Goal: Task Accomplishment & Management: Manage account settings

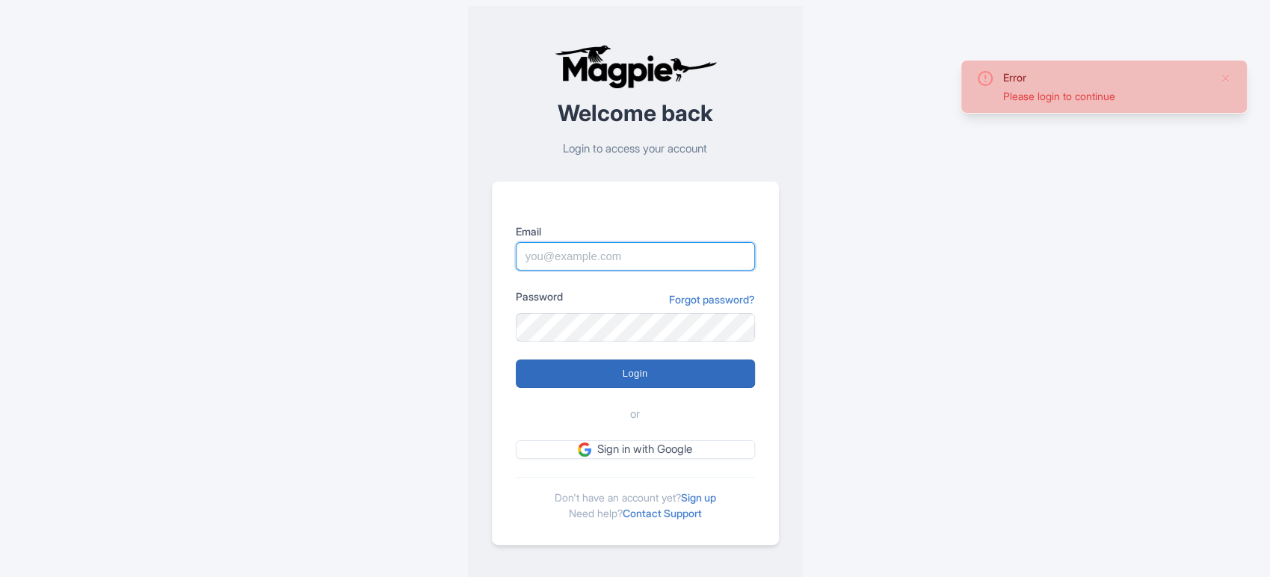
type input "[PERSON_NAME][EMAIL_ADDRESS][DOMAIN_NAME]"
click at [645, 370] on input "Login" at bounding box center [635, 373] width 239 height 28
type input "Logging in..."
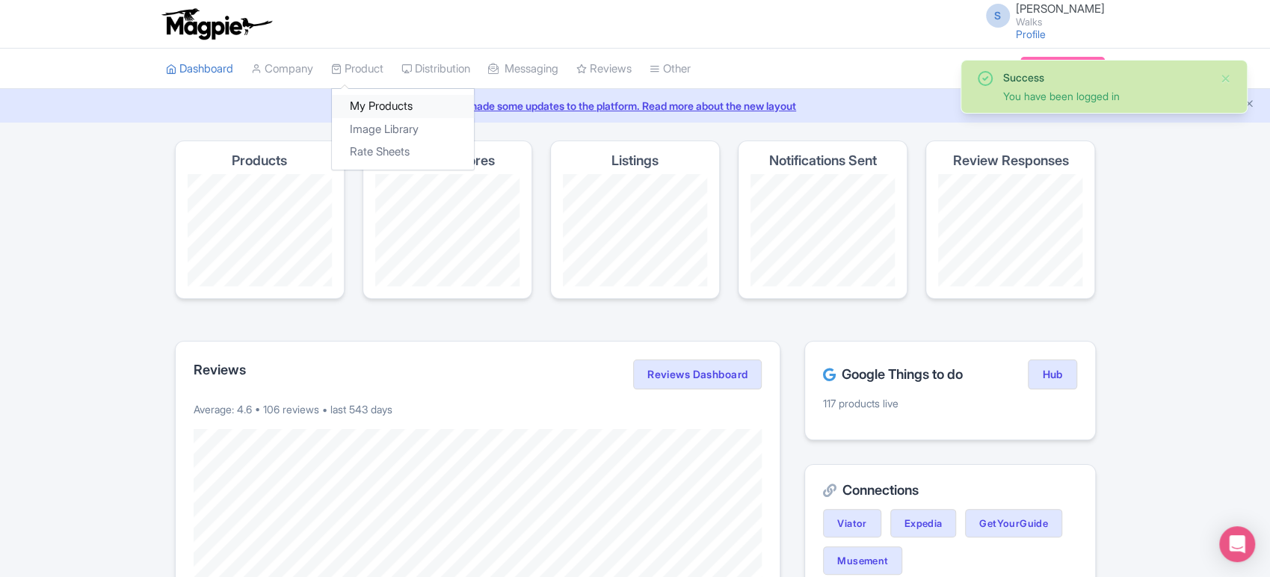
click at [391, 107] on link "My Products" at bounding box center [403, 106] width 142 height 23
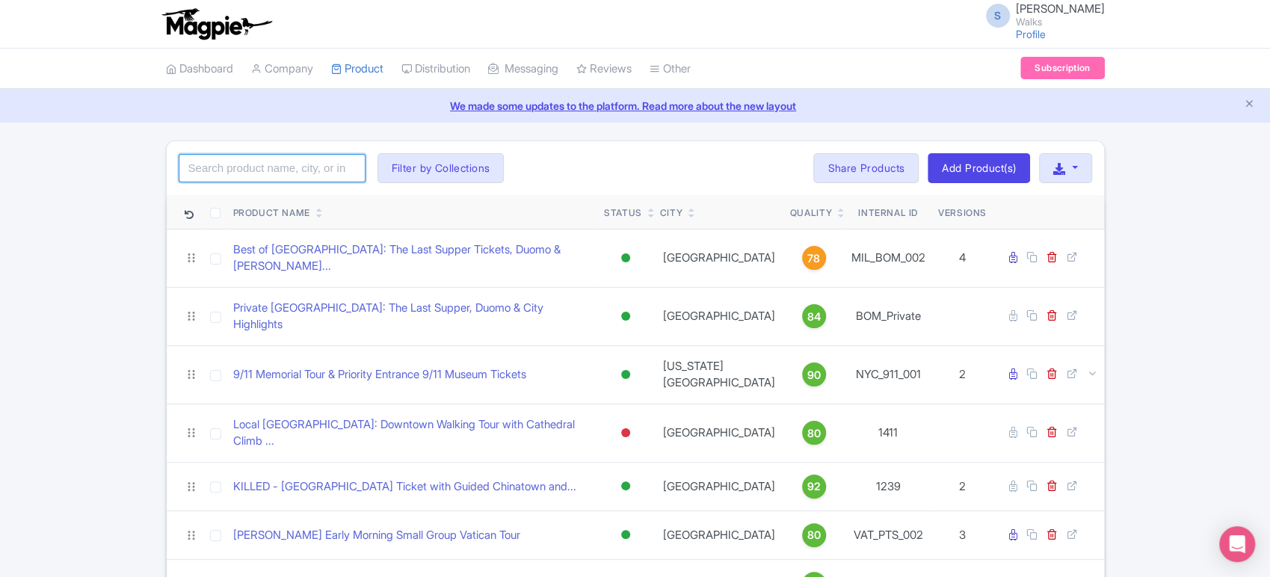
click at [285, 169] on input "search" at bounding box center [272, 168] width 187 height 28
type input "san juan"
click button "Search" at bounding box center [0, 0] width 0 height 0
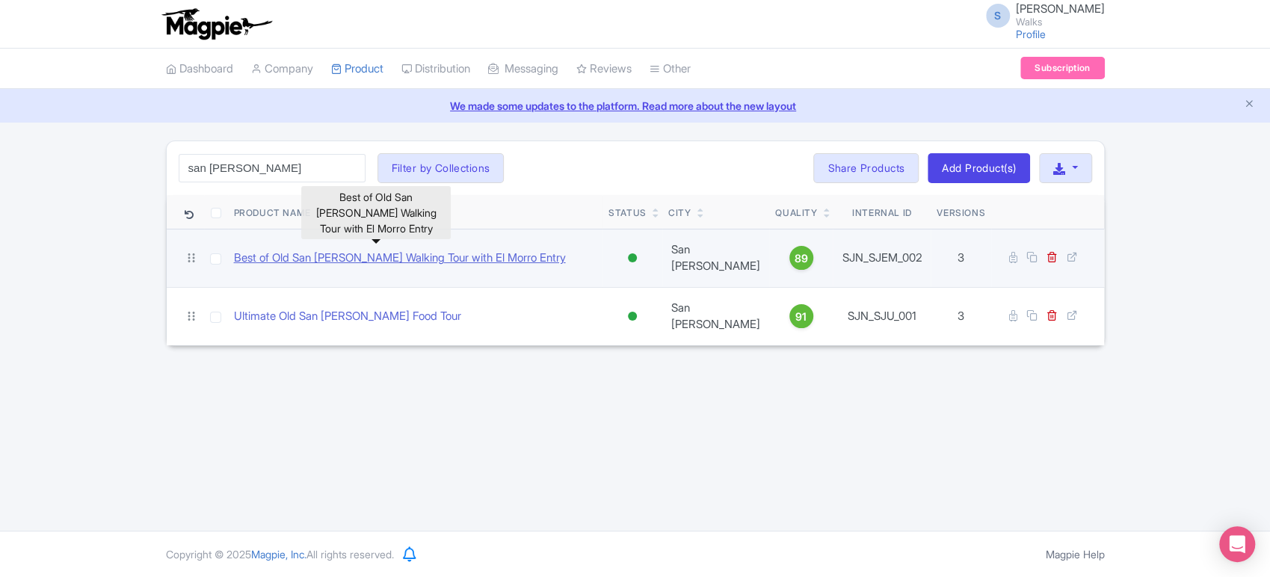
click at [327, 257] on link "Best of Old San Juan Walking Tour with El Morro Entry" at bounding box center [400, 258] width 332 height 17
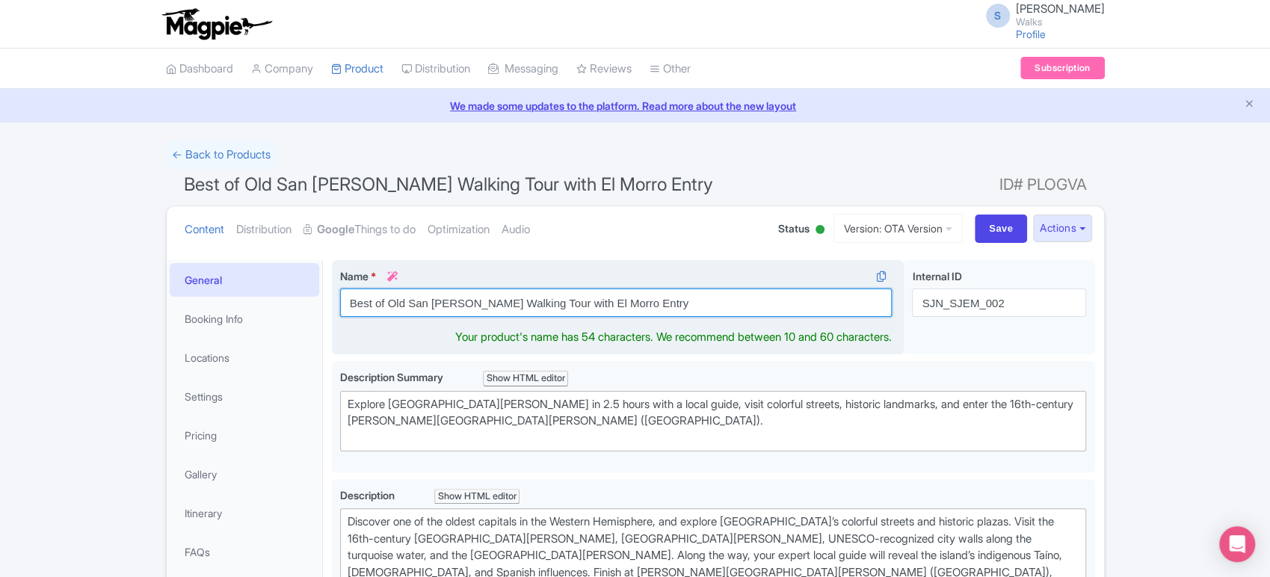
click at [673, 302] on input "Best of Old San [PERSON_NAME] Walking Tour with El Morro Entry" at bounding box center [616, 302] width 552 height 28
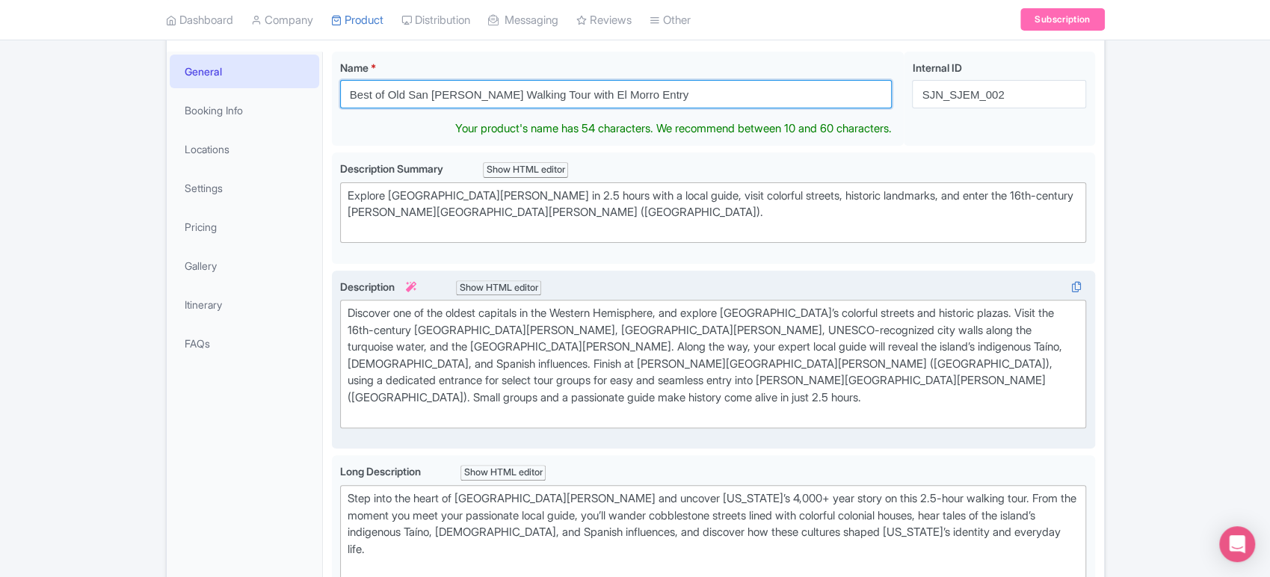
scroll to position [450, 0]
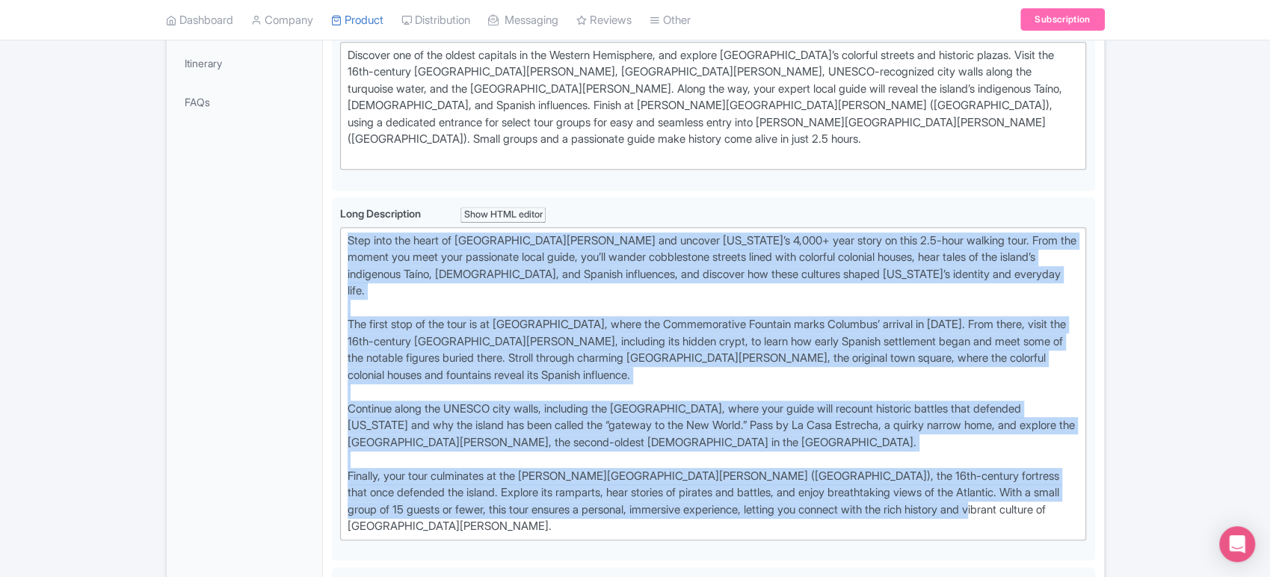
drag, startPoint x: 1004, startPoint y: 487, endPoint x: 280, endPoint y: 206, distance: 777.5
click at [280, 206] on div "General Booking Info Locations Settings Pricing Gallery Itinerary FAQs Best of …" at bounding box center [635, 500] width 937 height 1398
type trix-editor "<lor>Ipsu dolo sit ametc ad Eli Sed Doei tem incidid Utlabo Etdo’m 6,365+ aliq …"
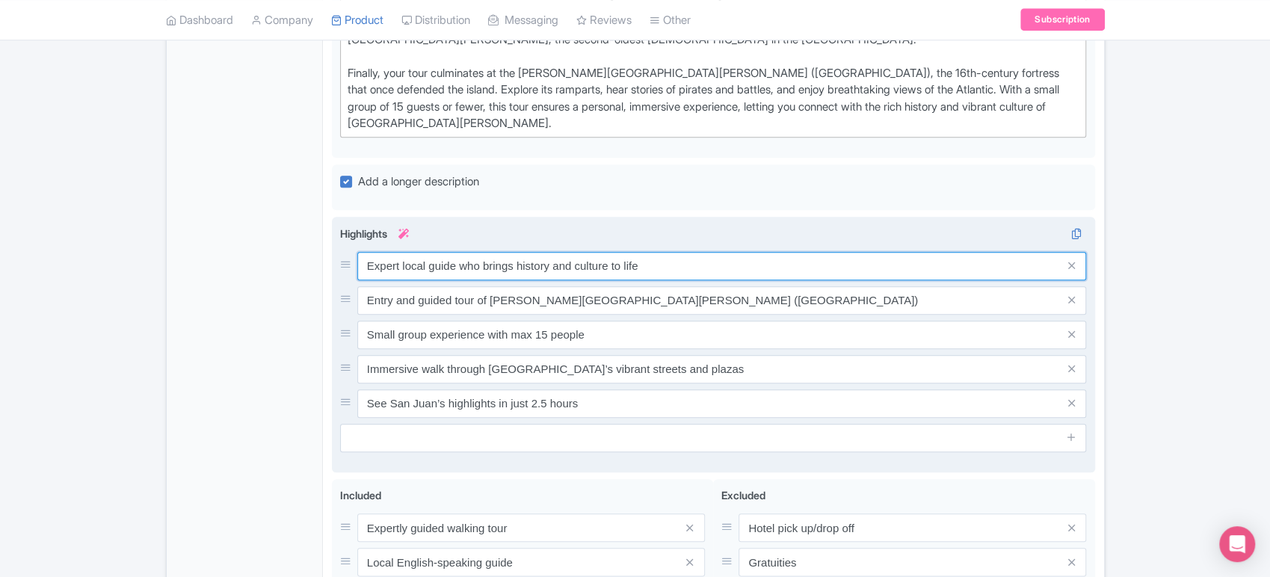
click at [686, 252] on input "Expert local guide who brings history and culture to life" at bounding box center [721, 266] width 729 height 28
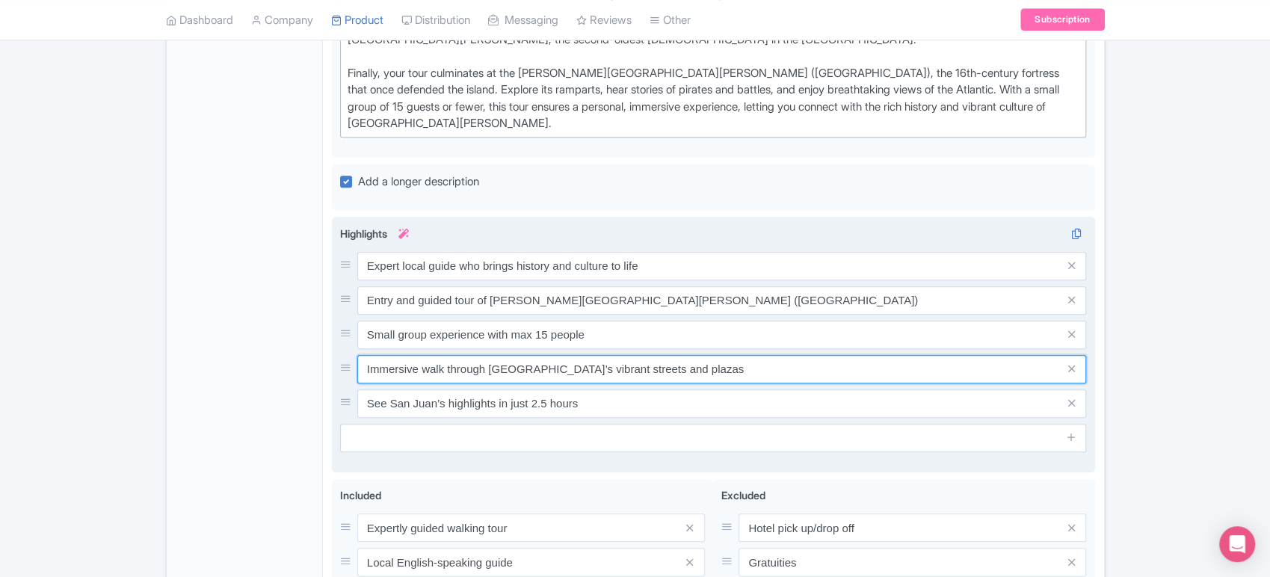
click at [699, 355] on input "Immersive walk through [GEOGRAPHIC_DATA]’s vibrant streets and plazas" at bounding box center [721, 369] width 729 height 28
click at [690, 355] on input "Immersive walk through [GEOGRAPHIC_DATA]’s vibrant streets and plazas" at bounding box center [721, 369] width 729 height 28
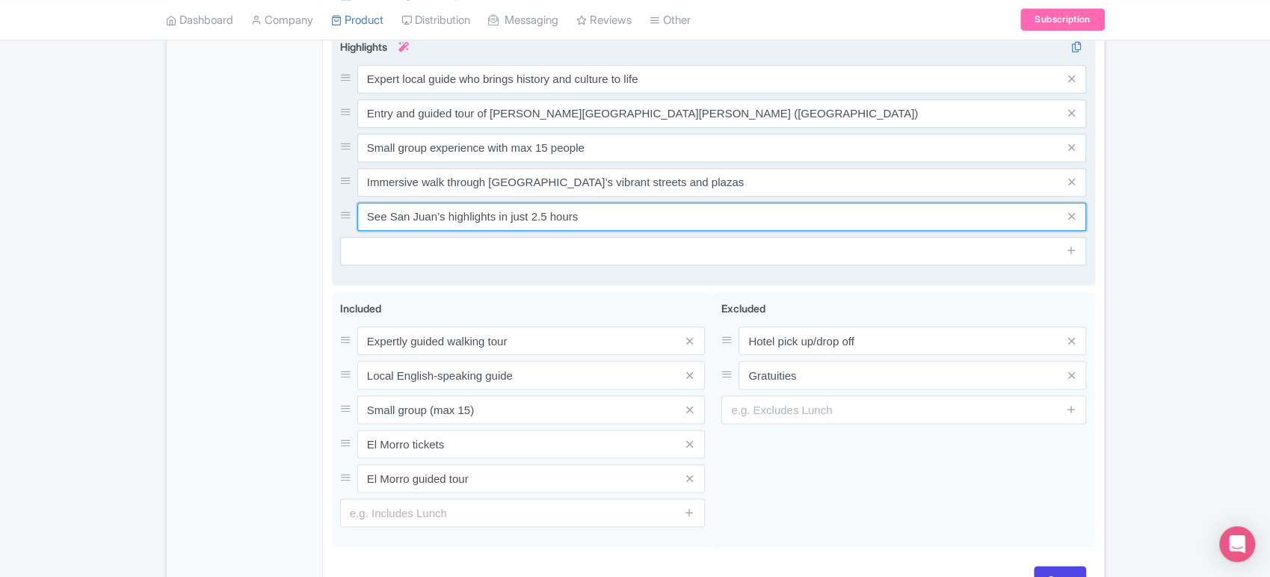
scroll to position [1040, 0]
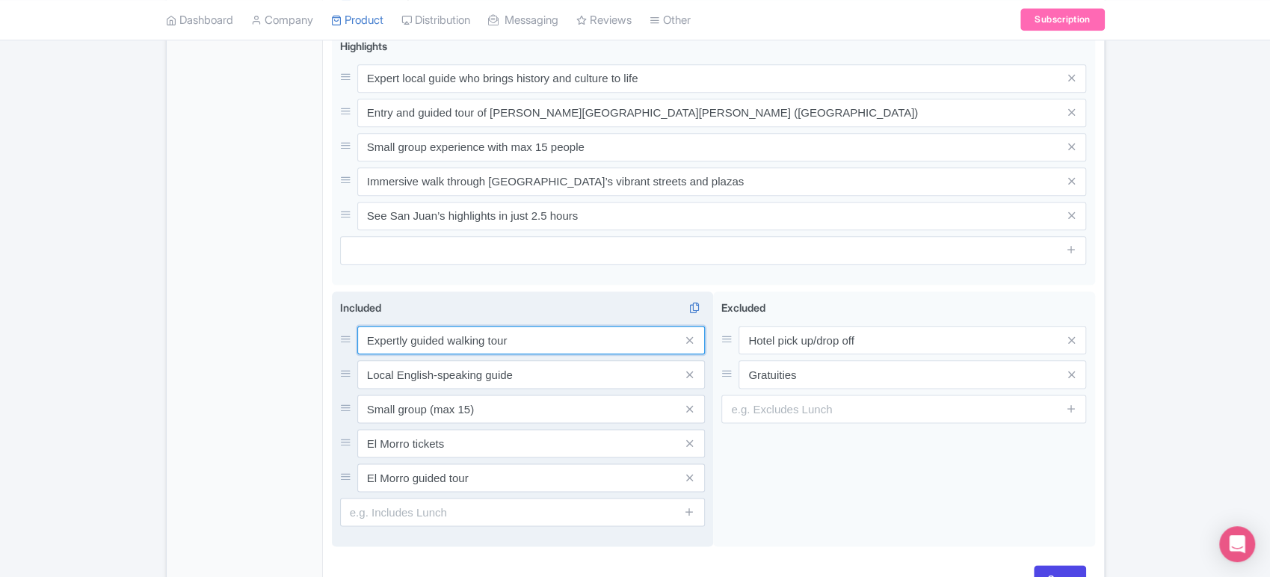
click at [545, 326] on input "Expertly guided walking tour" at bounding box center [531, 340] width 348 height 28
click at [564, 360] on input "Local English-speaking guide" at bounding box center [531, 374] width 348 height 28
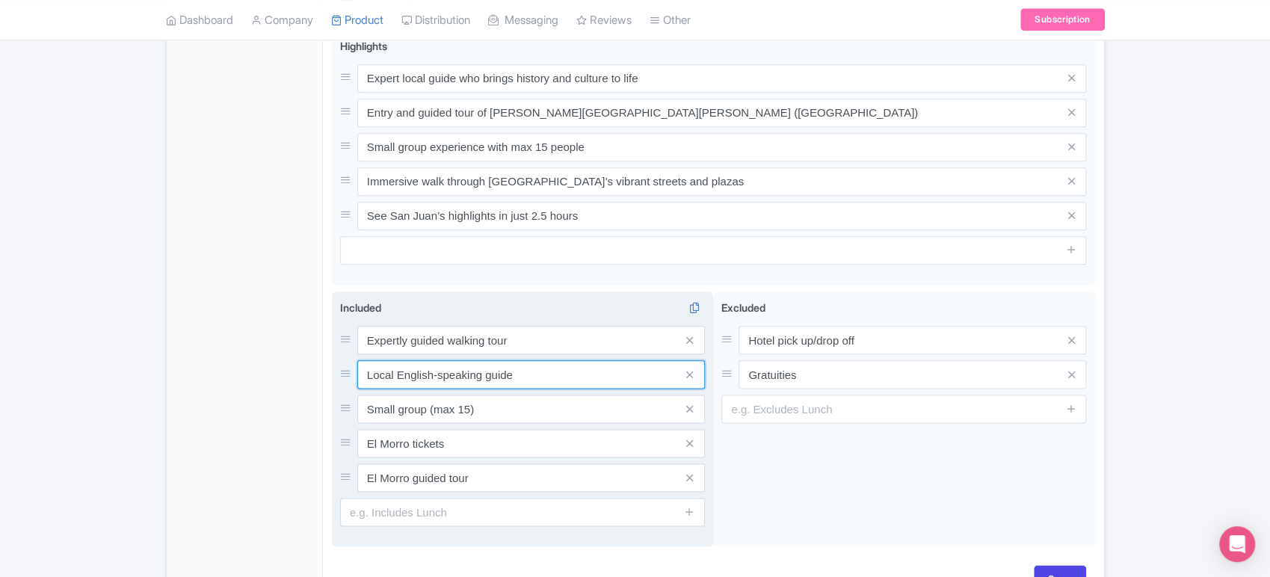
click at [564, 360] on input "Local English-speaking guide" at bounding box center [531, 374] width 348 height 28
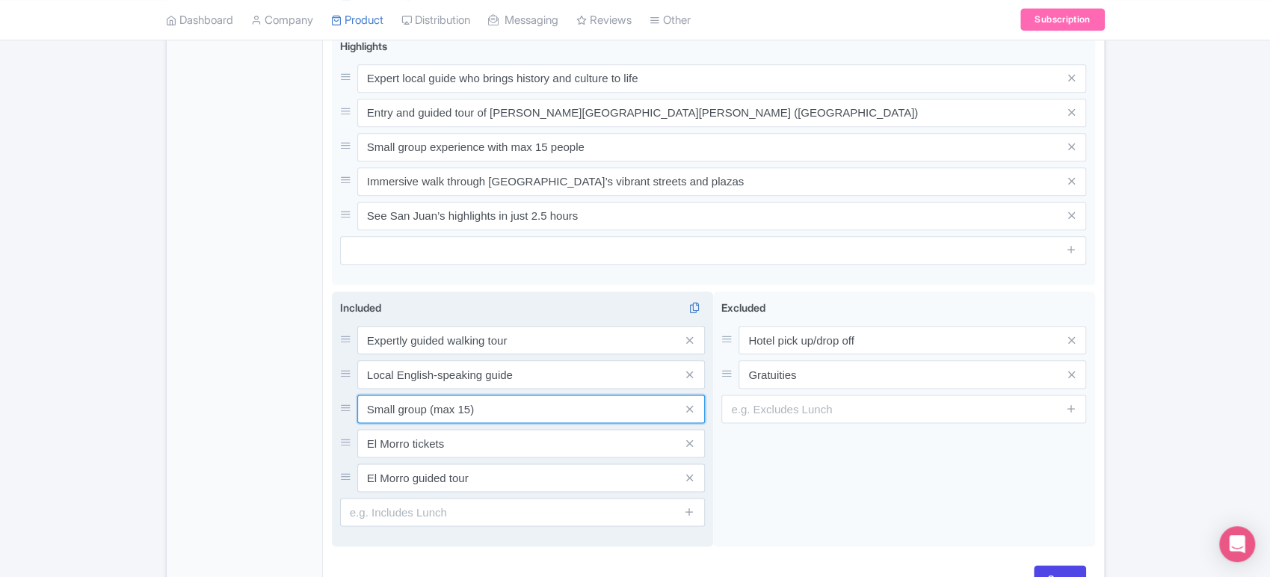
click at [550, 395] on input "Small group (max 15)" at bounding box center [531, 409] width 348 height 28
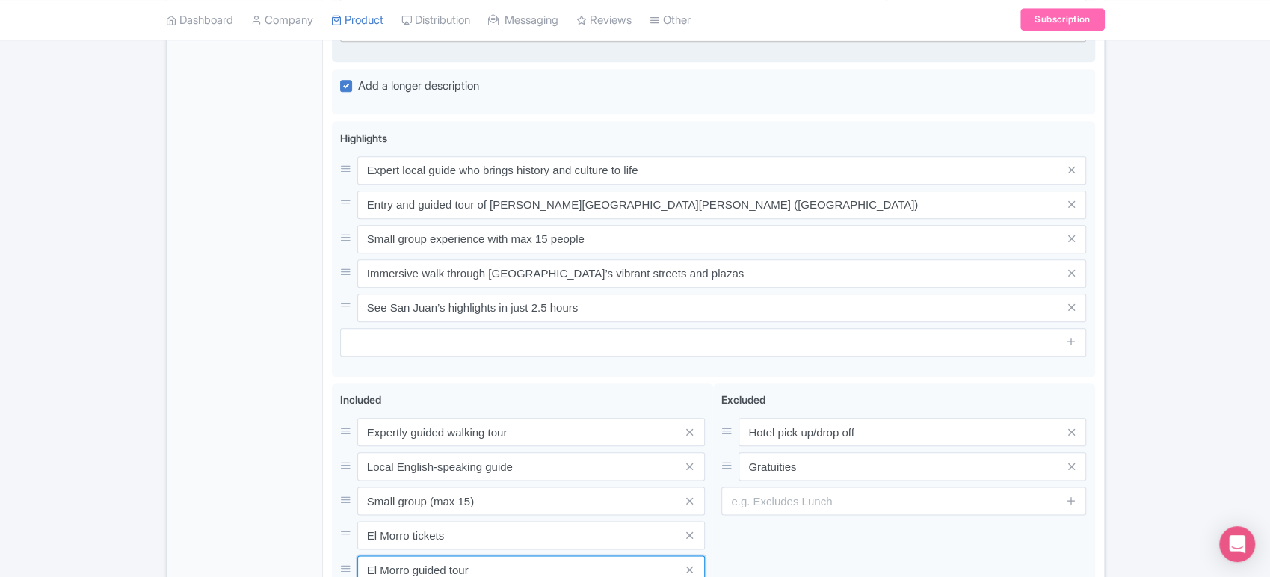
scroll to position [954, 0]
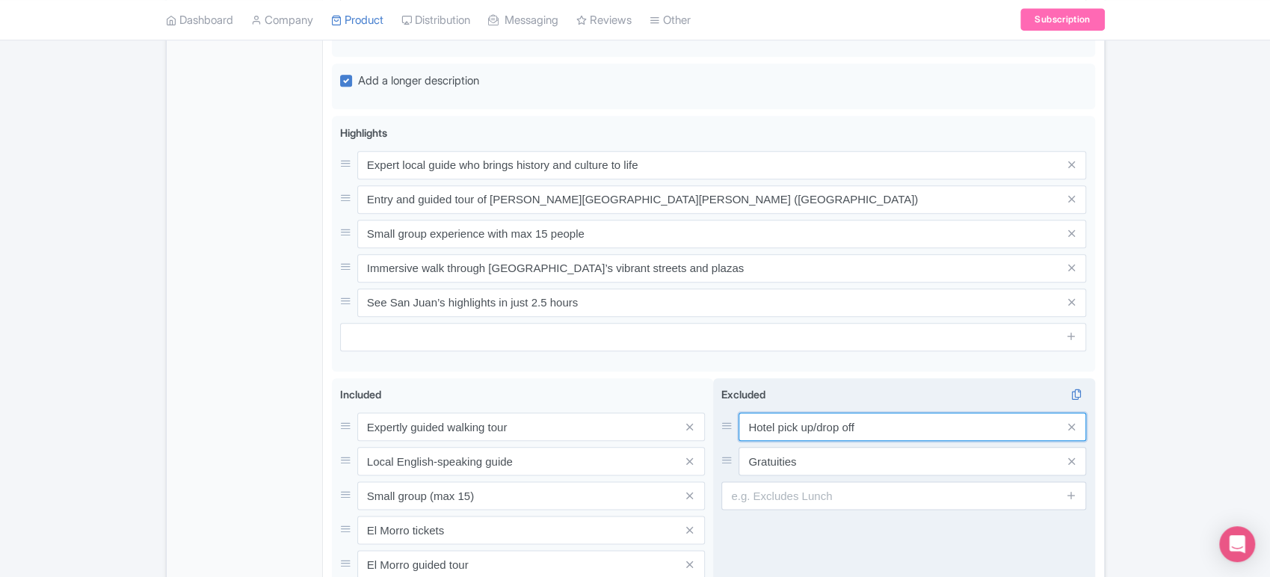
click at [882, 413] on input "Hotel pick up/drop off" at bounding box center [912, 427] width 348 height 28
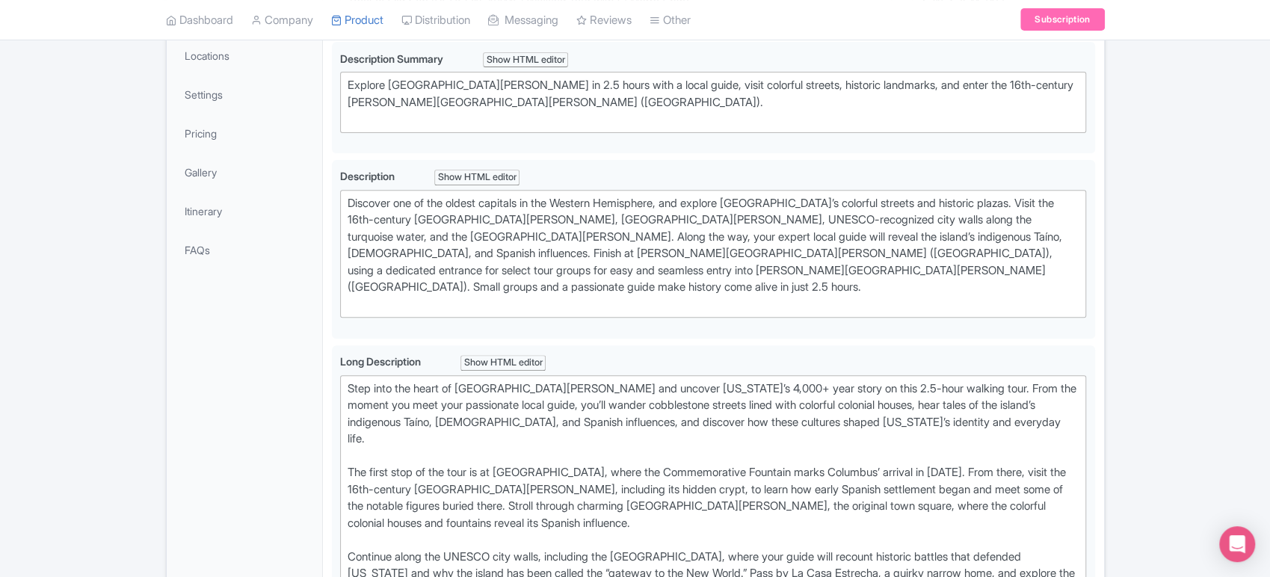
scroll to position [0, 0]
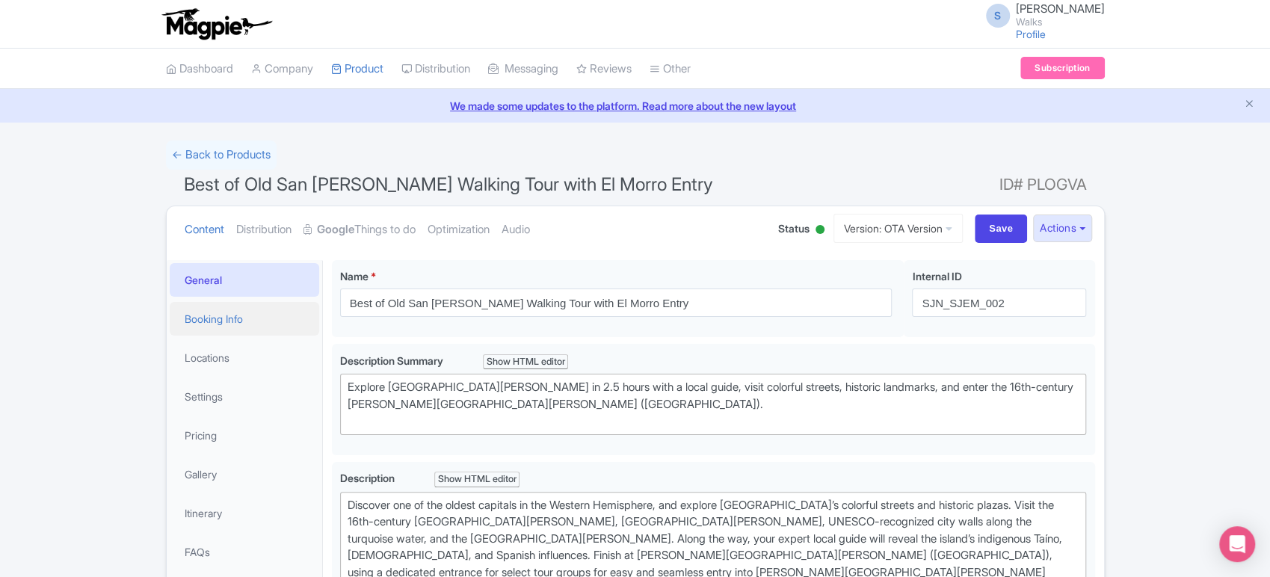
click at [263, 315] on link "Booking Info" at bounding box center [244, 319] width 149 height 34
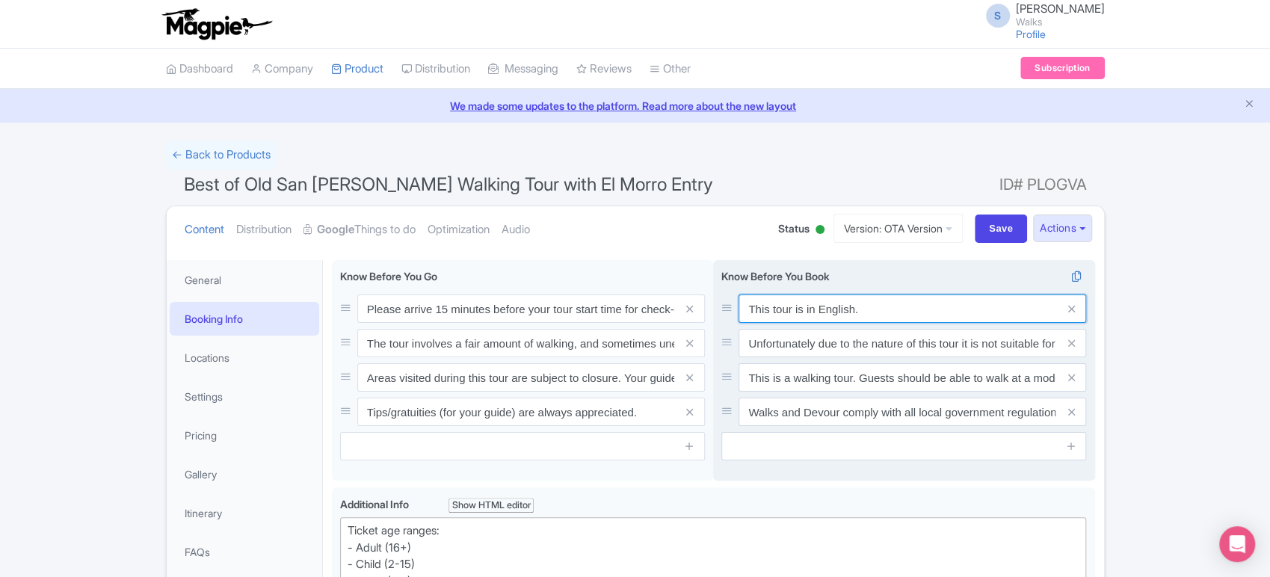
click at [871, 297] on input "This tour is in English." at bounding box center [912, 308] width 348 height 28
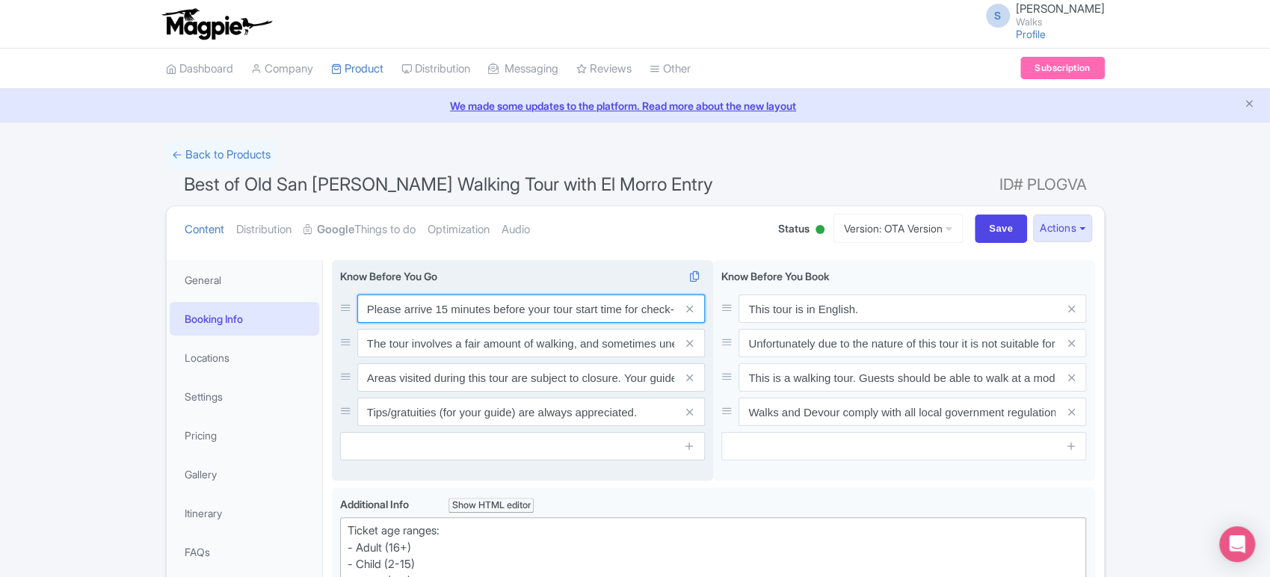
click at [551, 302] on input "Please arrive 15 minutes before your tour start time for check-in. Out of court…" at bounding box center [531, 308] width 348 height 28
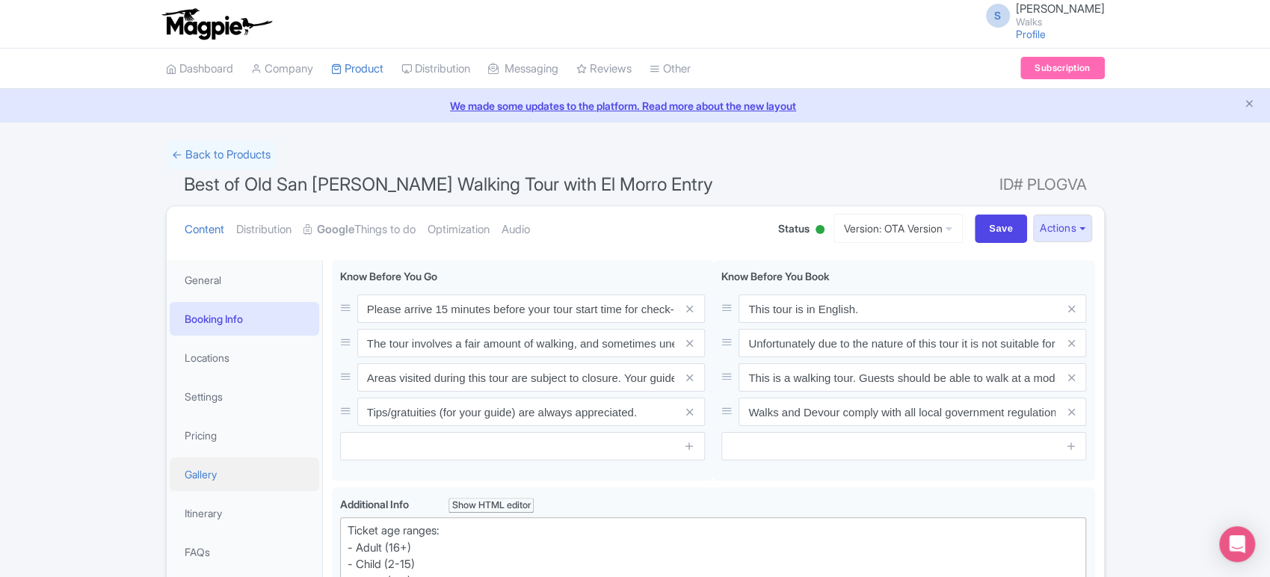
click at [229, 471] on link "Gallery" at bounding box center [244, 474] width 149 height 34
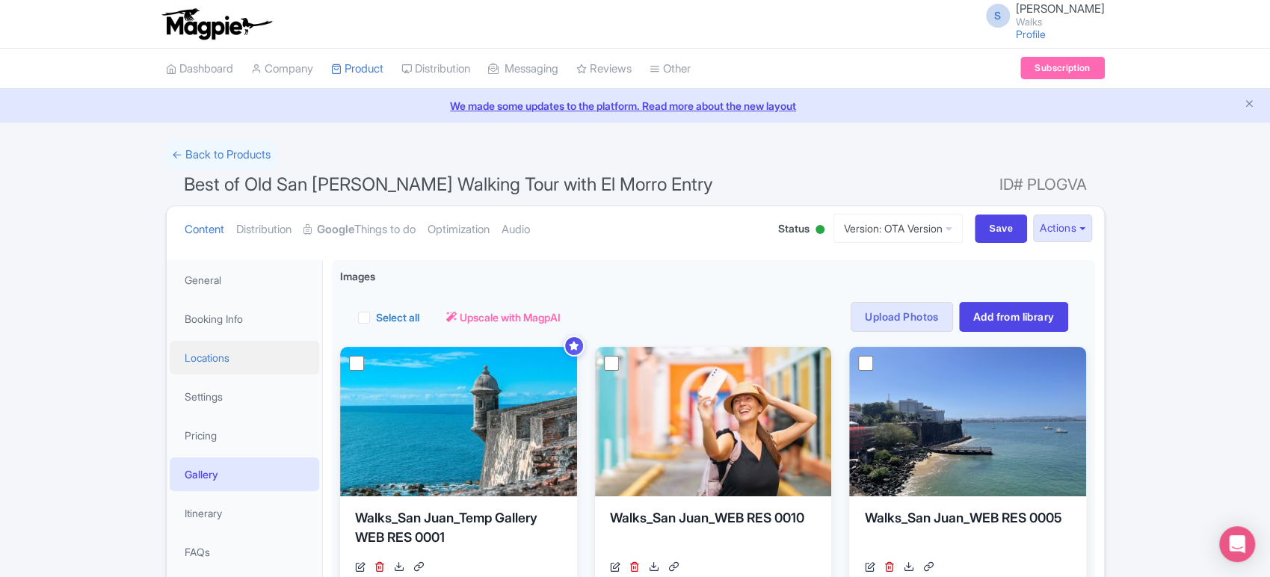
click at [231, 356] on link "Locations" at bounding box center [244, 358] width 149 height 34
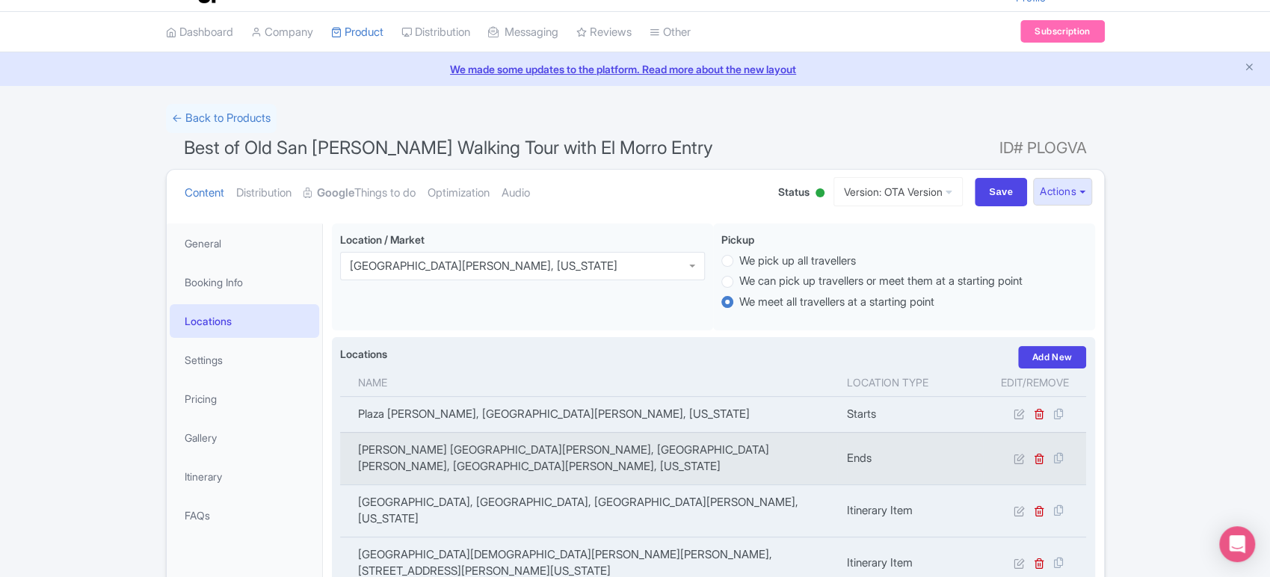
scroll to position [38, 0]
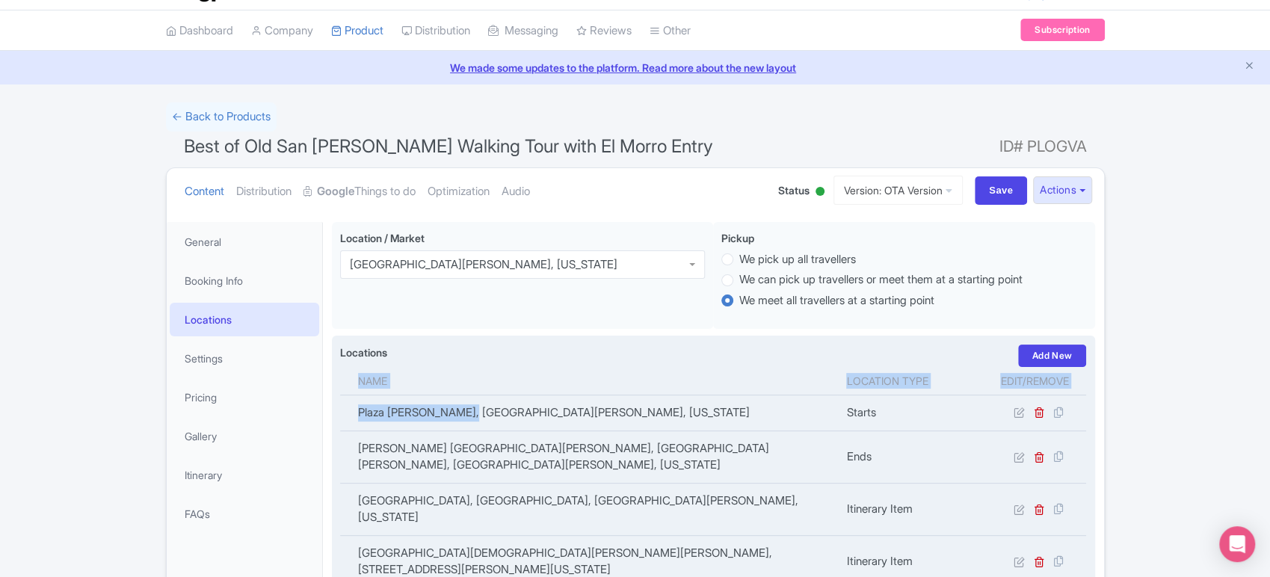
drag, startPoint x: 478, startPoint y: 412, endPoint x: 339, endPoint y: 415, distance: 139.0
click at [394, 412] on td "Plaza [PERSON_NAME], [GEOGRAPHIC_DATA][PERSON_NAME], [US_STATE]" at bounding box center [589, 413] width 498 height 36
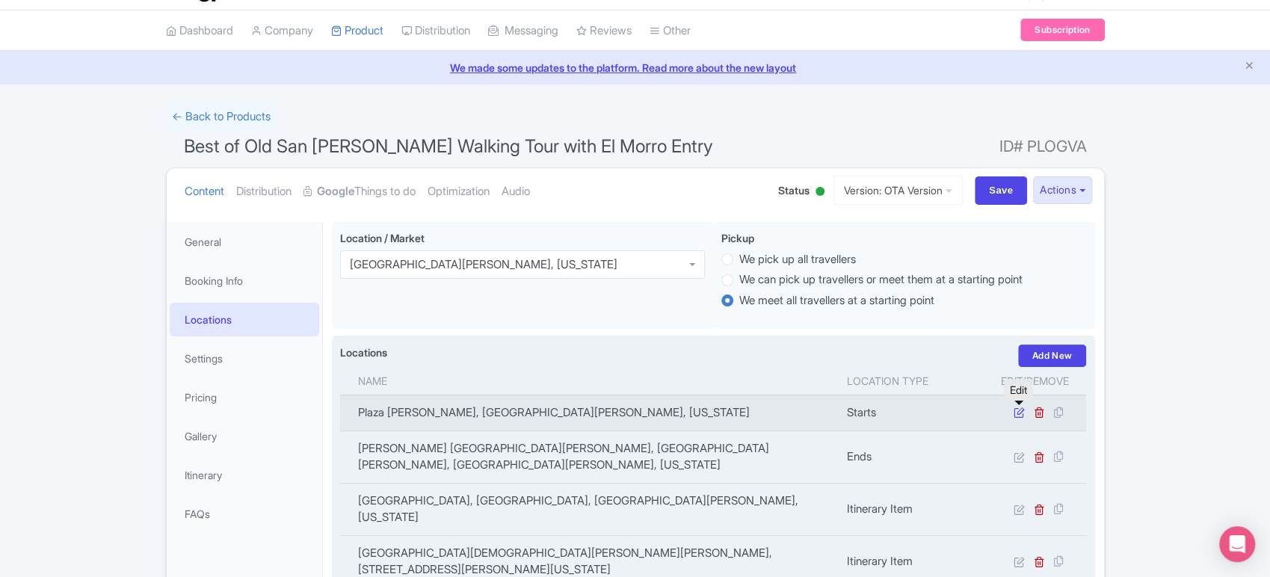
click at [1021, 416] on icon at bounding box center [1018, 412] width 11 height 11
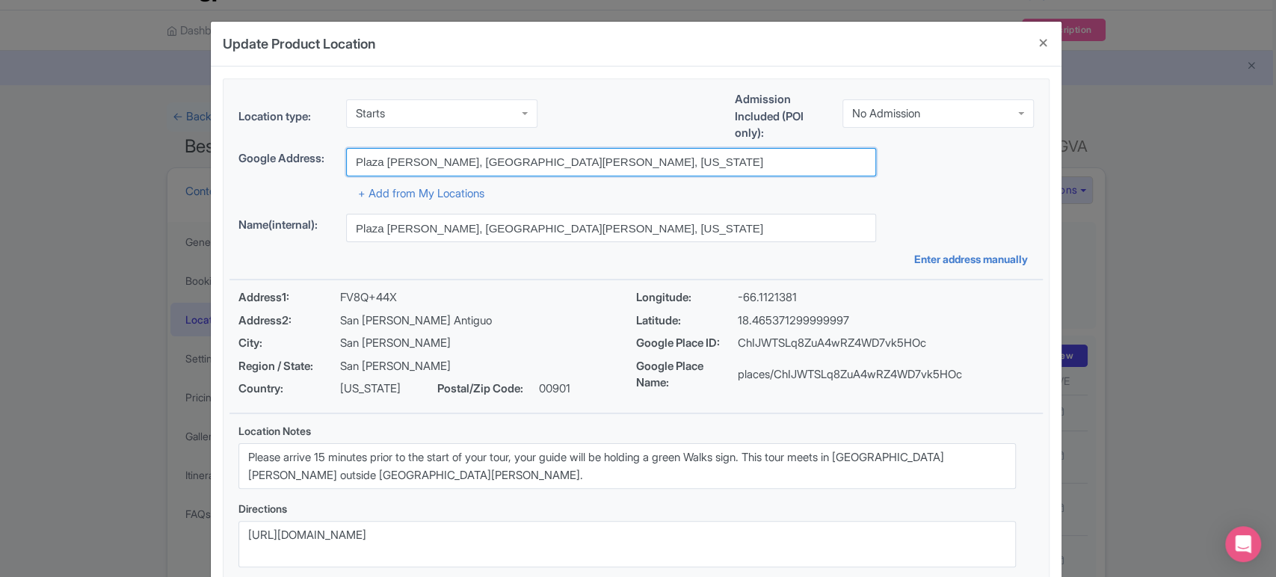
click at [404, 160] on input "Plaza [PERSON_NAME], [GEOGRAPHIC_DATA][PERSON_NAME], [US_STATE]" at bounding box center [611, 162] width 530 height 28
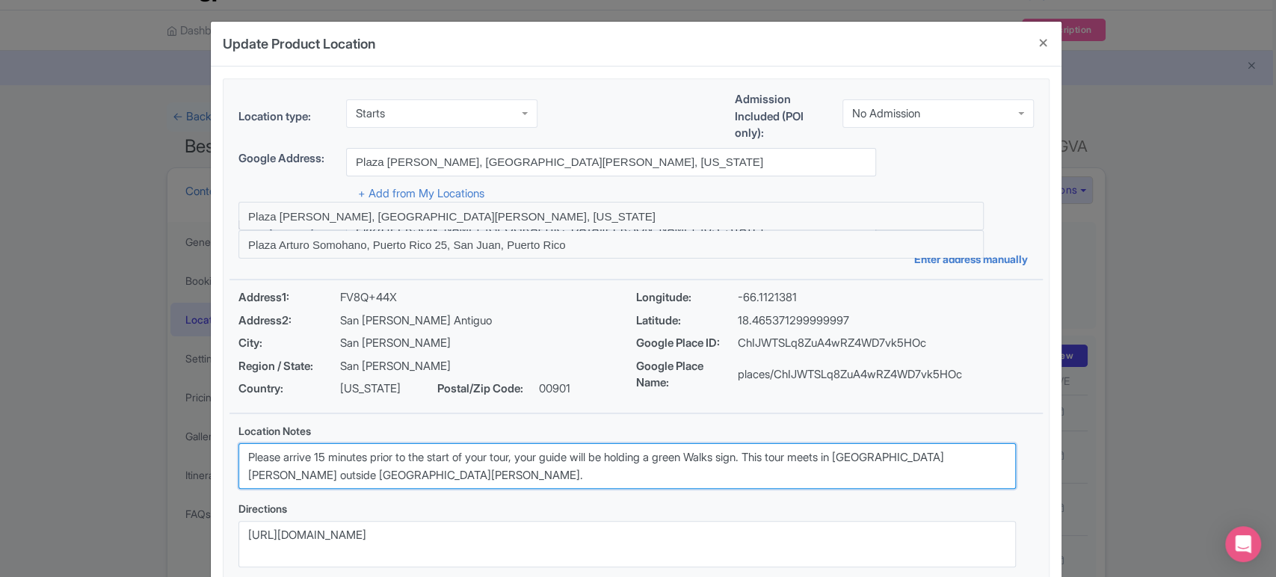
click at [574, 467] on textarea "Please arrive 15 minutes prior to the start of your tour, your guide will be ho…" at bounding box center [626, 466] width 777 height 46
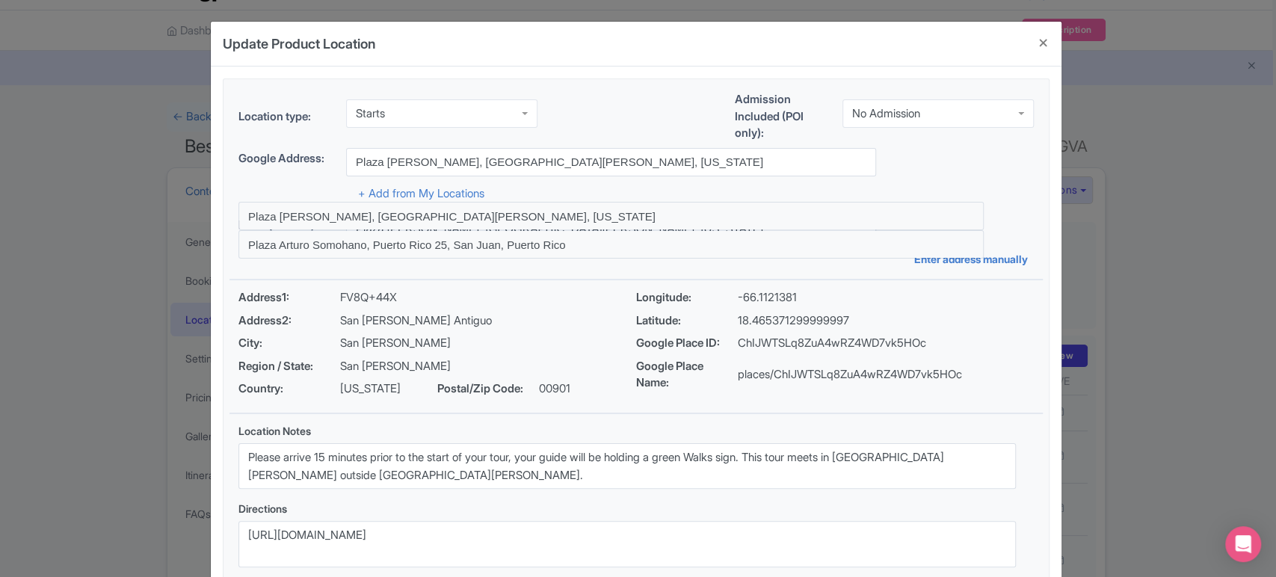
click at [596, 115] on div "Location type: Starts Starts Admission Included (POI only): No Admission No Adm…" at bounding box center [635, 119] width 813 height 57
click at [526, 301] on div "Address1: FV8Q+44X" at bounding box center [437, 297] width 398 height 17
click at [376, 276] on div "Location type: Starts Starts Admission Included (POI only): No Admission No Adm…" at bounding box center [635, 333] width 813 height 509
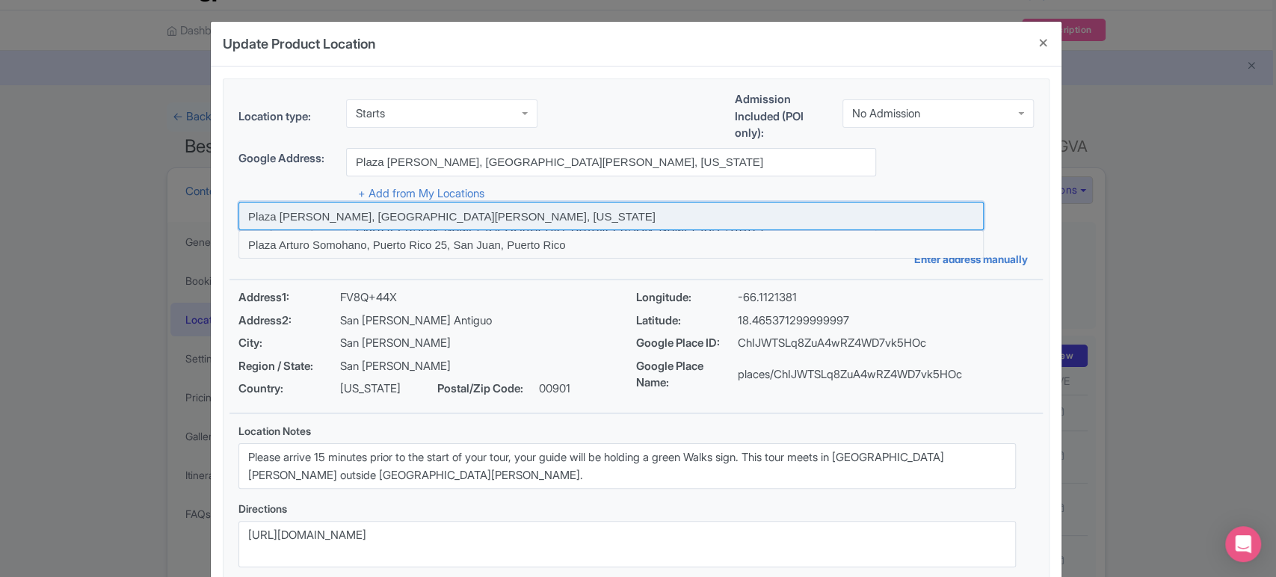
click at [460, 223] on input at bounding box center [610, 216] width 745 height 28
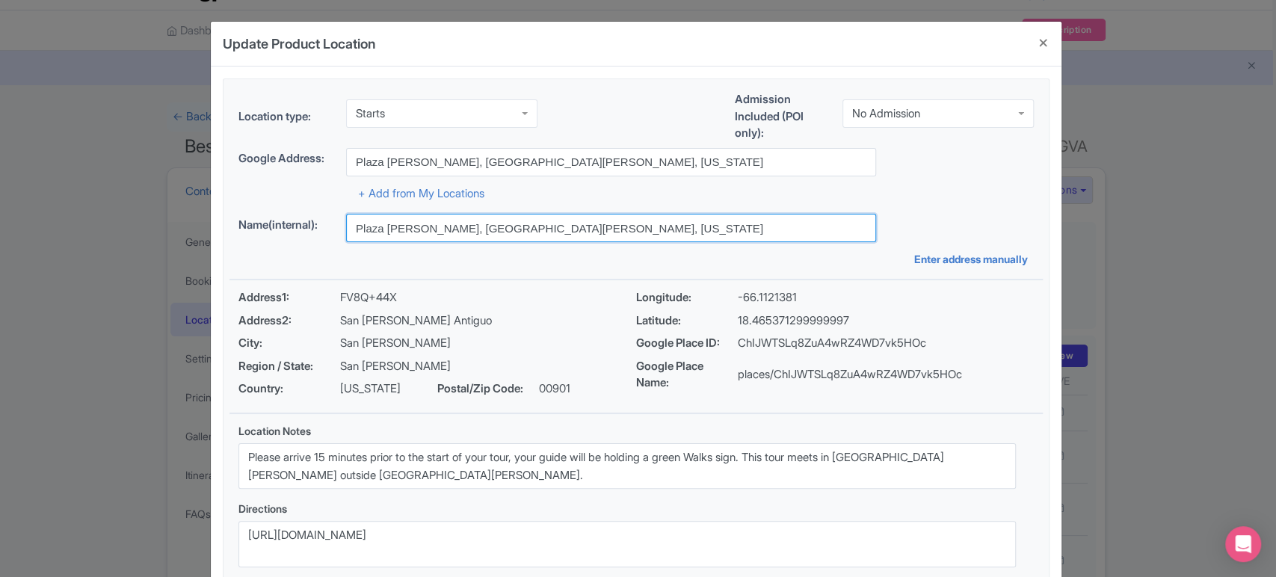
click at [548, 224] on input "Plaza [PERSON_NAME], [GEOGRAPHIC_DATA][PERSON_NAME], [US_STATE]" at bounding box center [611, 228] width 530 height 28
click at [1034, 36] on button "Close" at bounding box center [1043, 43] width 36 height 43
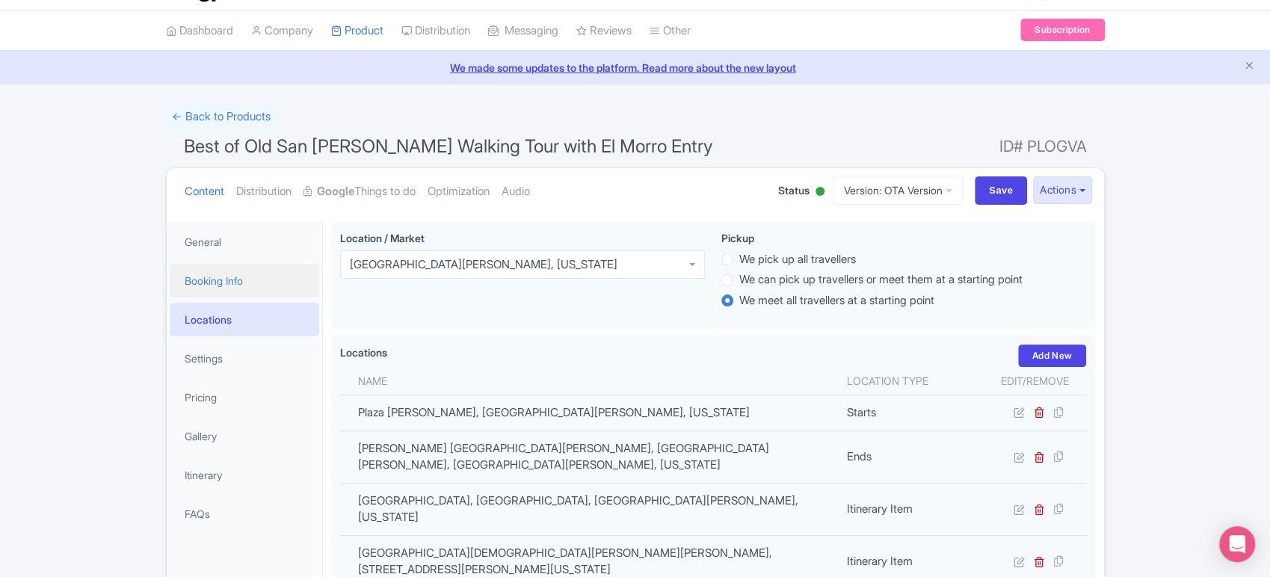
click at [268, 276] on link "Booking Info" at bounding box center [244, 281] width 149 height 34
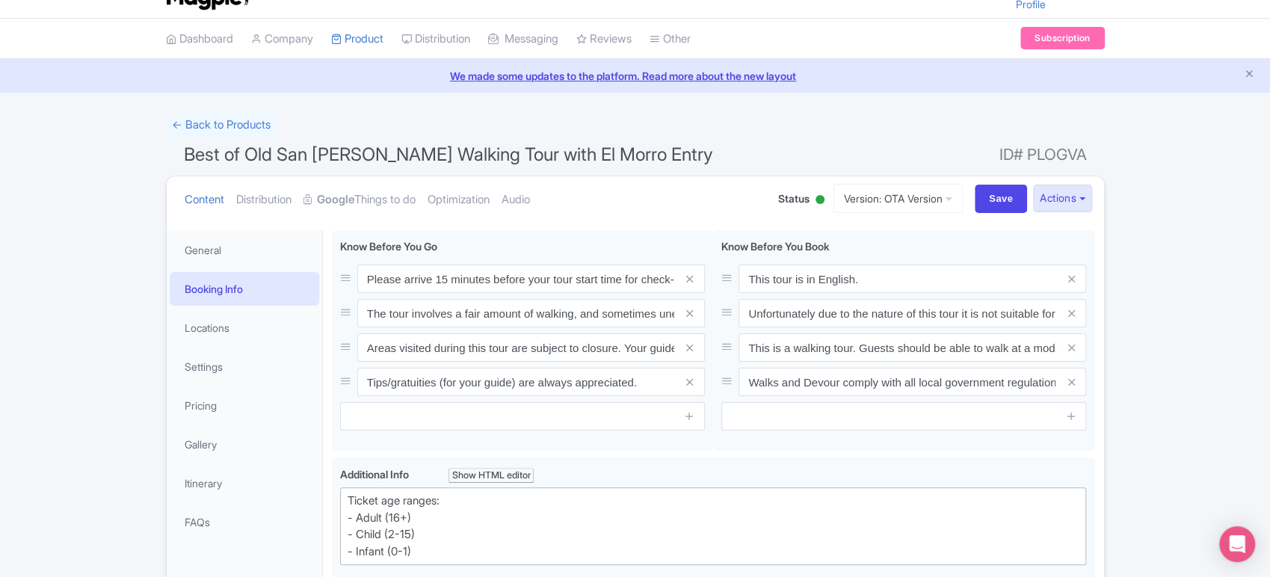
scroll to position [0, 0]
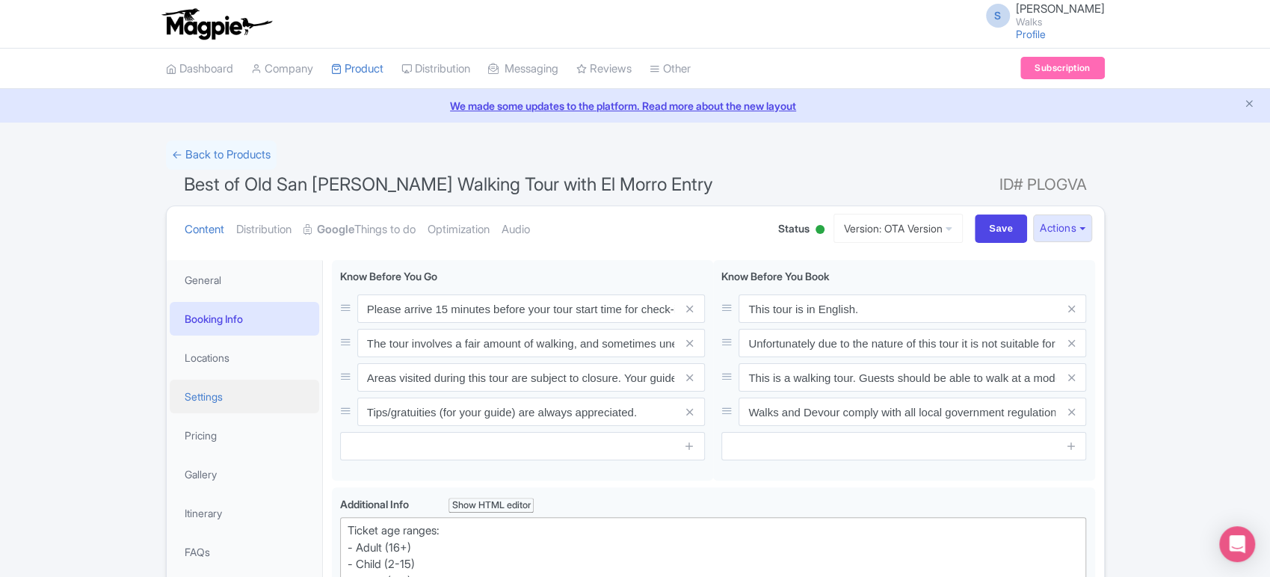
click at [262, 384] on link "Settings" at bounding box center [244, 397] width 149 height 34
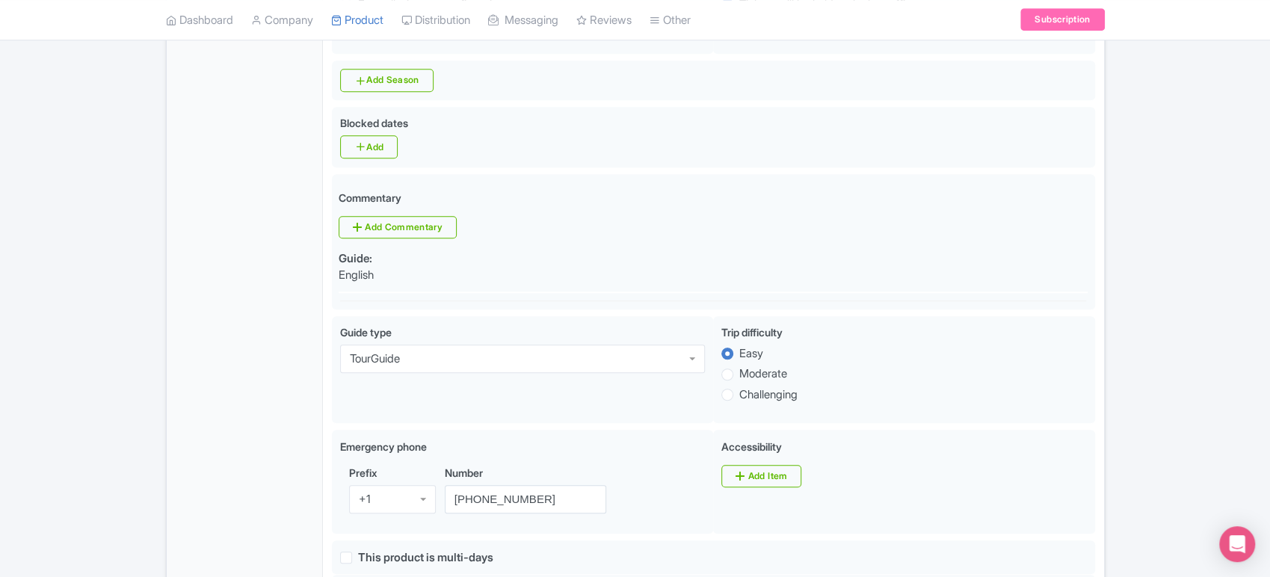
scroll to position [629, 0]
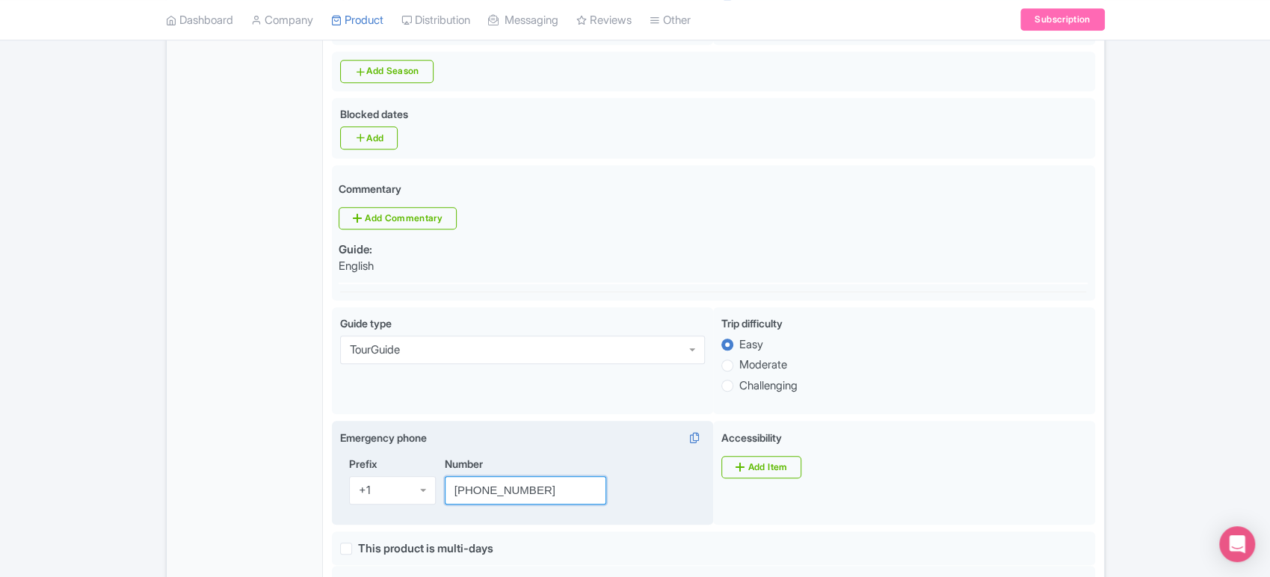
drag, startPoint x: 552, startPoint y: 491, endPoint x: 486, endPoint y: 489, distance: 65.8
click at [486, 489] on input "[PHONE_NUMBER]" at bounding box center [526, 490] width 162 height 28
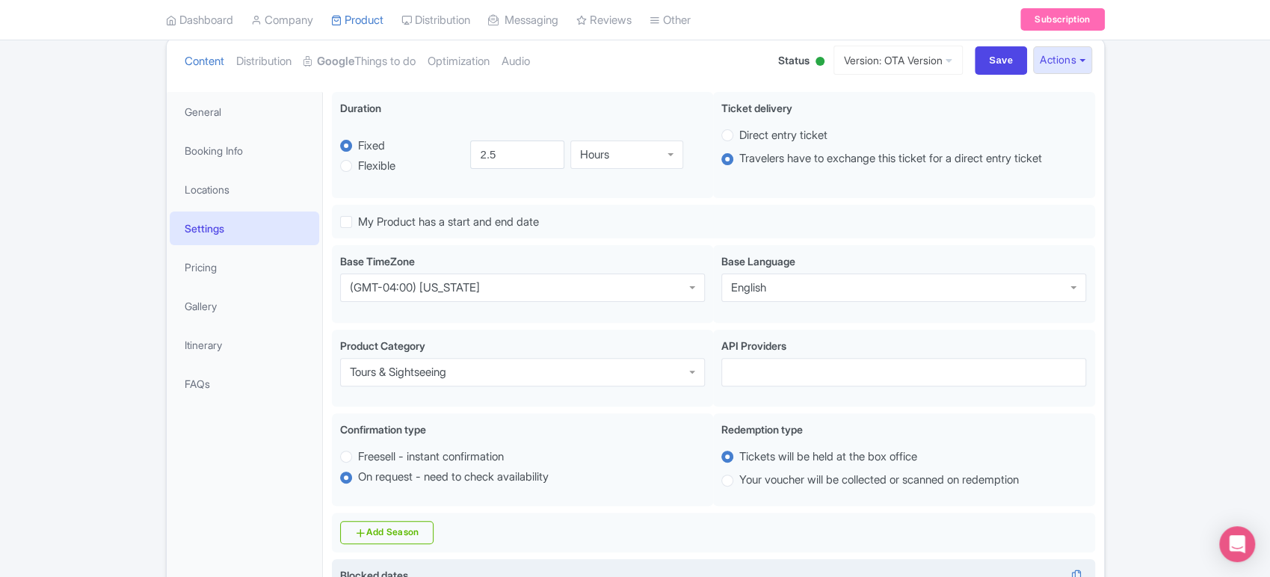
scroll to position [0, 0]
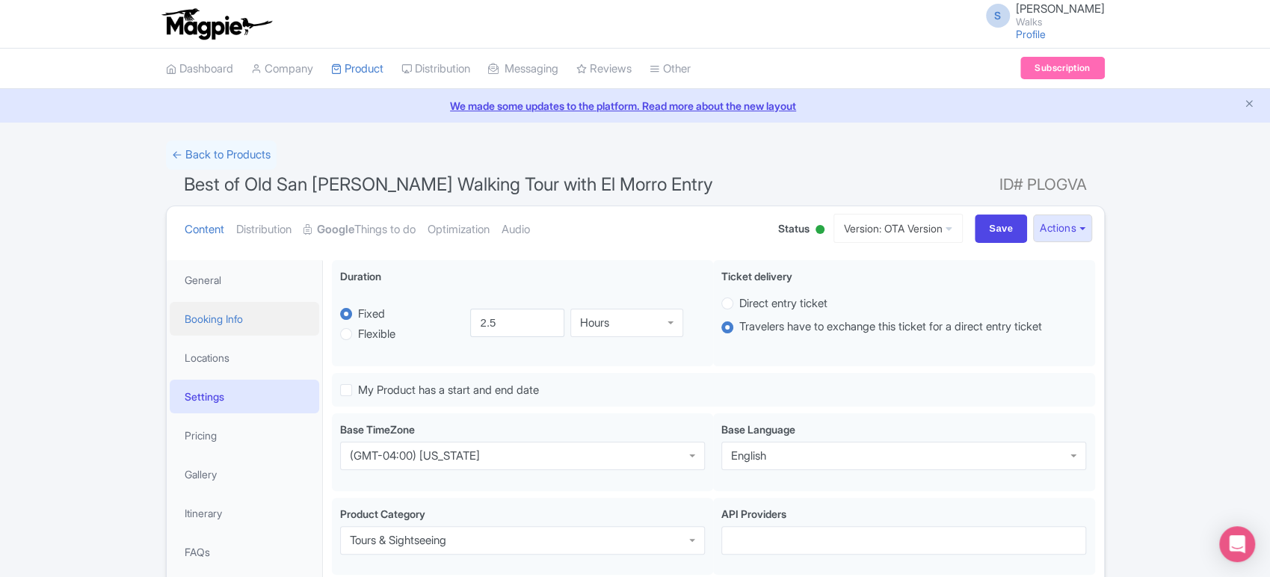
click at [229, 318] on link "Booking Info" at bounding box center [244, 319] width 149 height 34
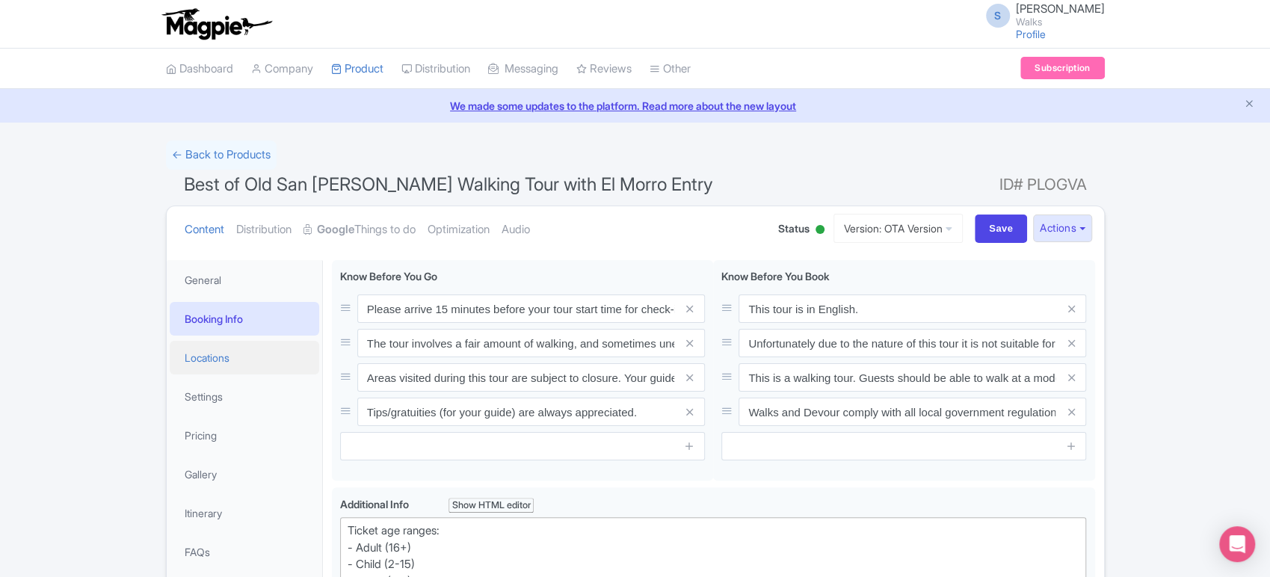
click at [271, 357] on link "Locations" at bounding box center [244, 358] width 149 height 34
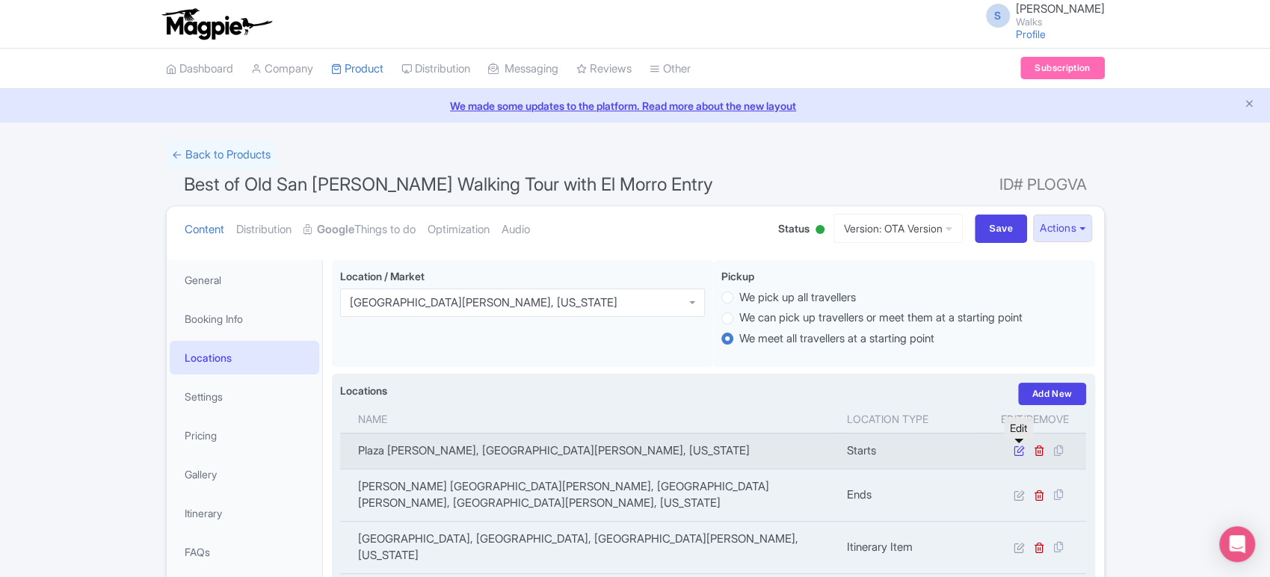
click at [1016, 447] on icon at bounding box center [1018, 450] width 11 height 11
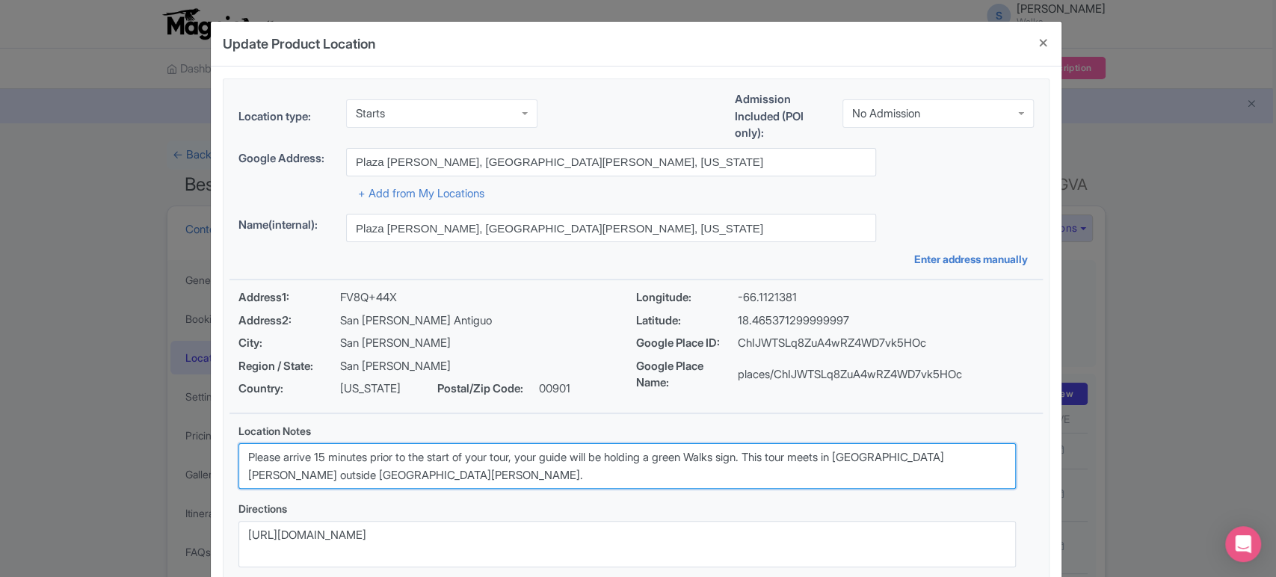
click at [482, 457] on textarea "Please arrive 15 minutes prior to the start of your tour, your guide will be ho…" at bounding box center [626, 466] width 777 height 46
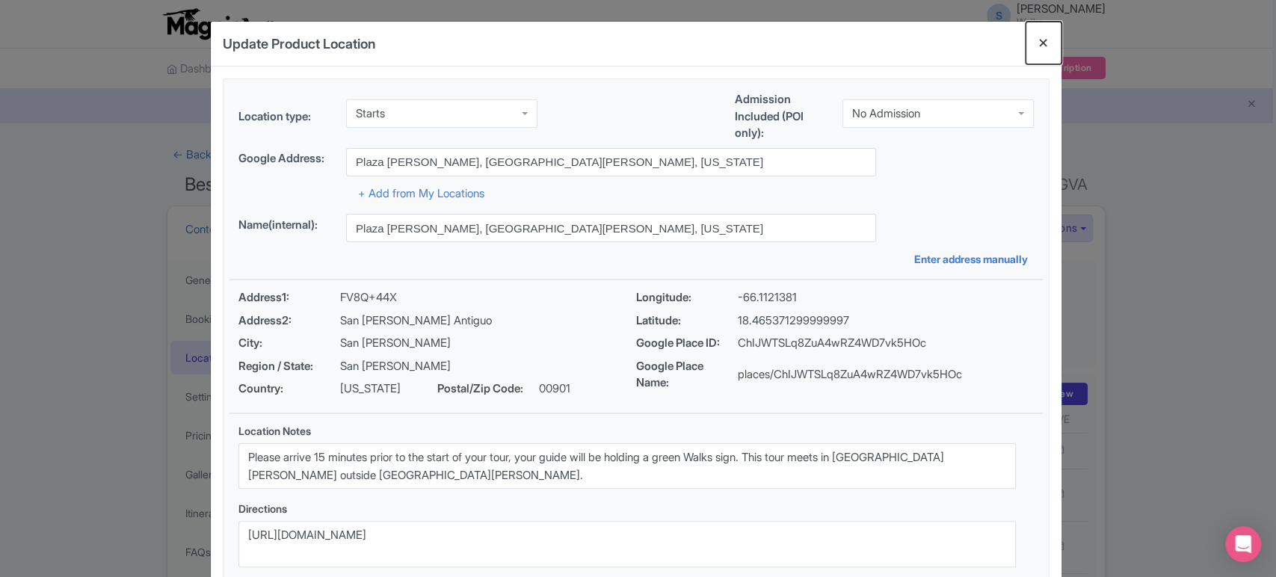
click at [1037, 46] on button "Close" at bounding box center [1043, 43] width 36 height 43
